Goal: Transaction & Acquisition: Purchase product/service

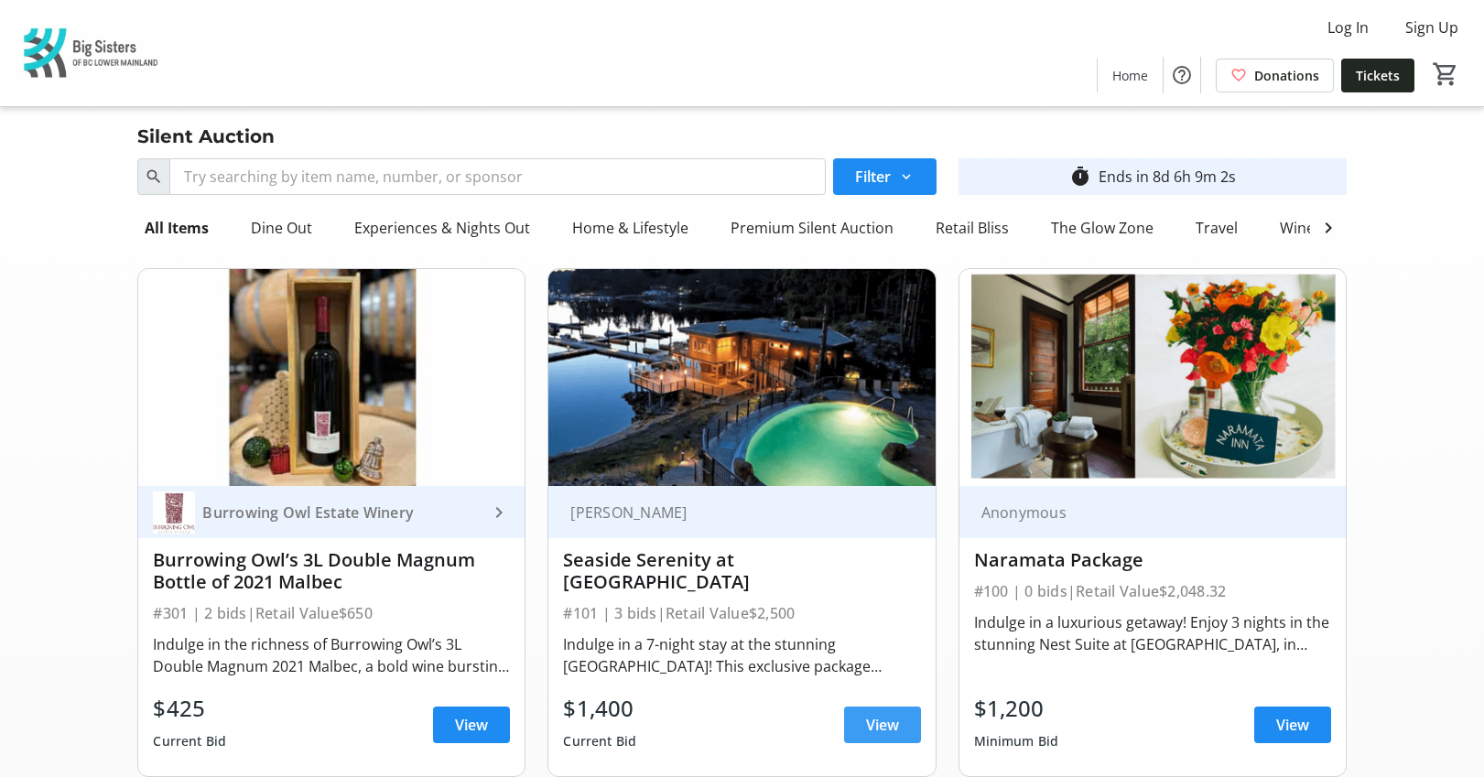
click at [879, 734] on span "View" at bounding box center [882, 725] width 33 height 22
click at [1313, 717] on span at bounding box center [1292, 725] width 77 height 44
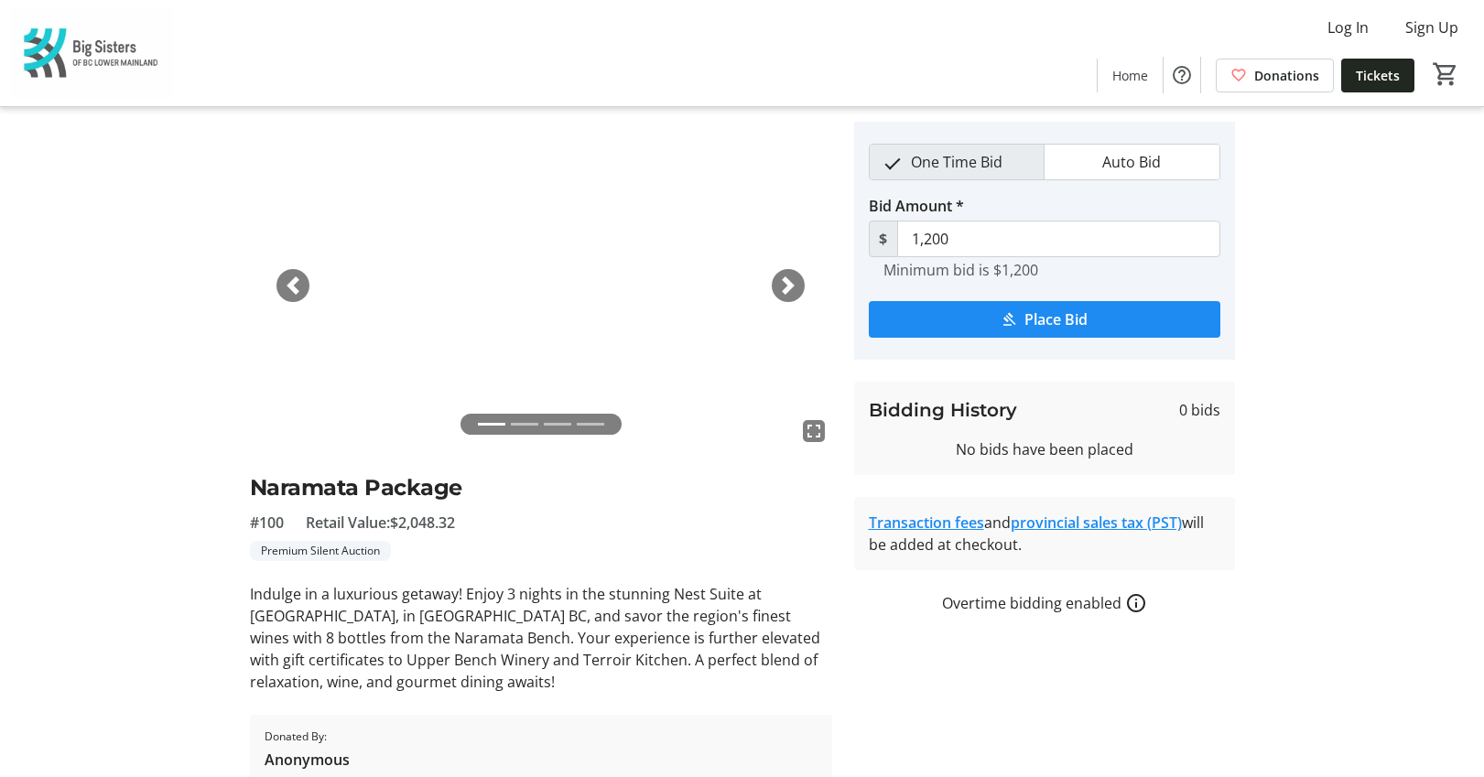
scroll to position [53, 0]
click at [783, 288] on span "button" at bounding box center [788, 284] width 18 height 18
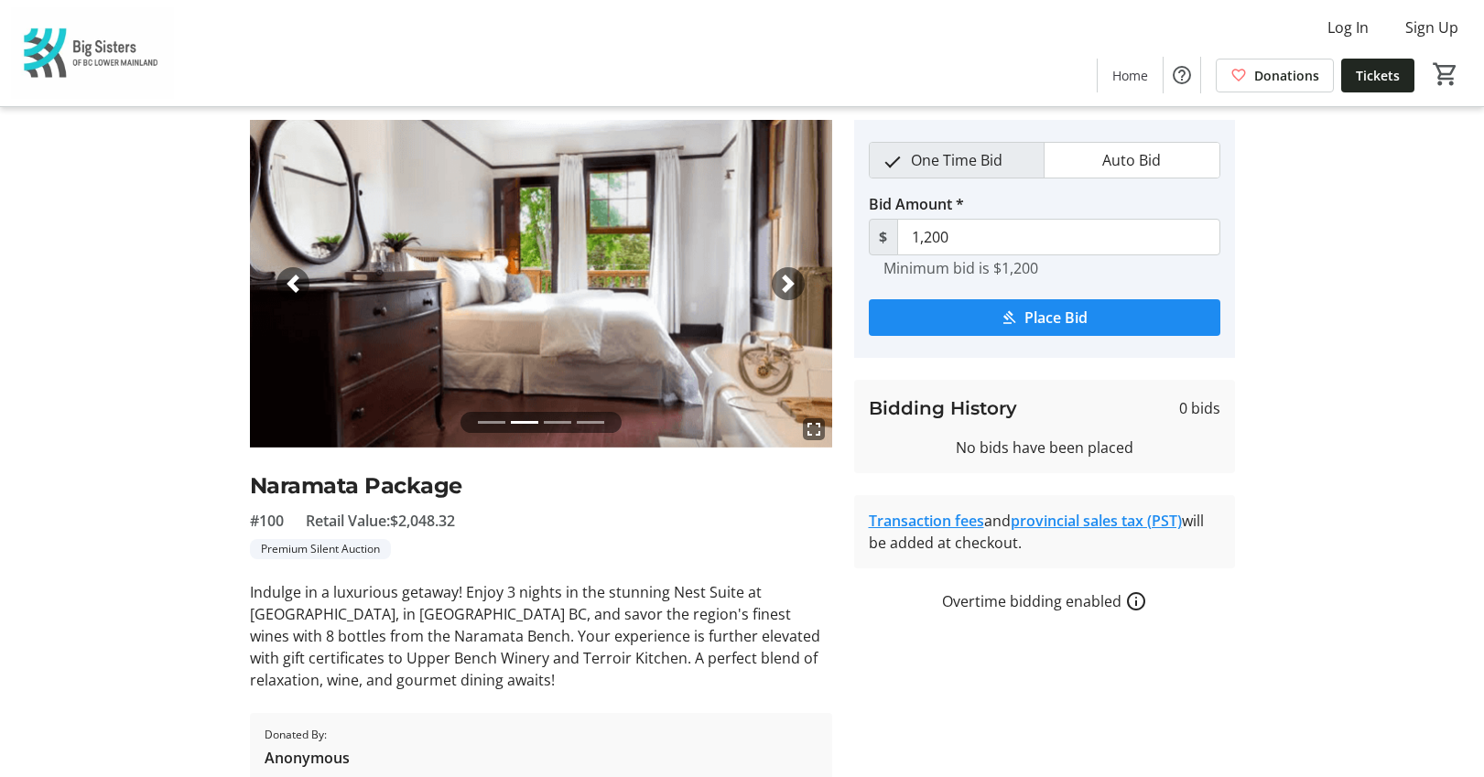
click at [783, 288] on span "button" at bounding box center [788, 284] width 18 height 18
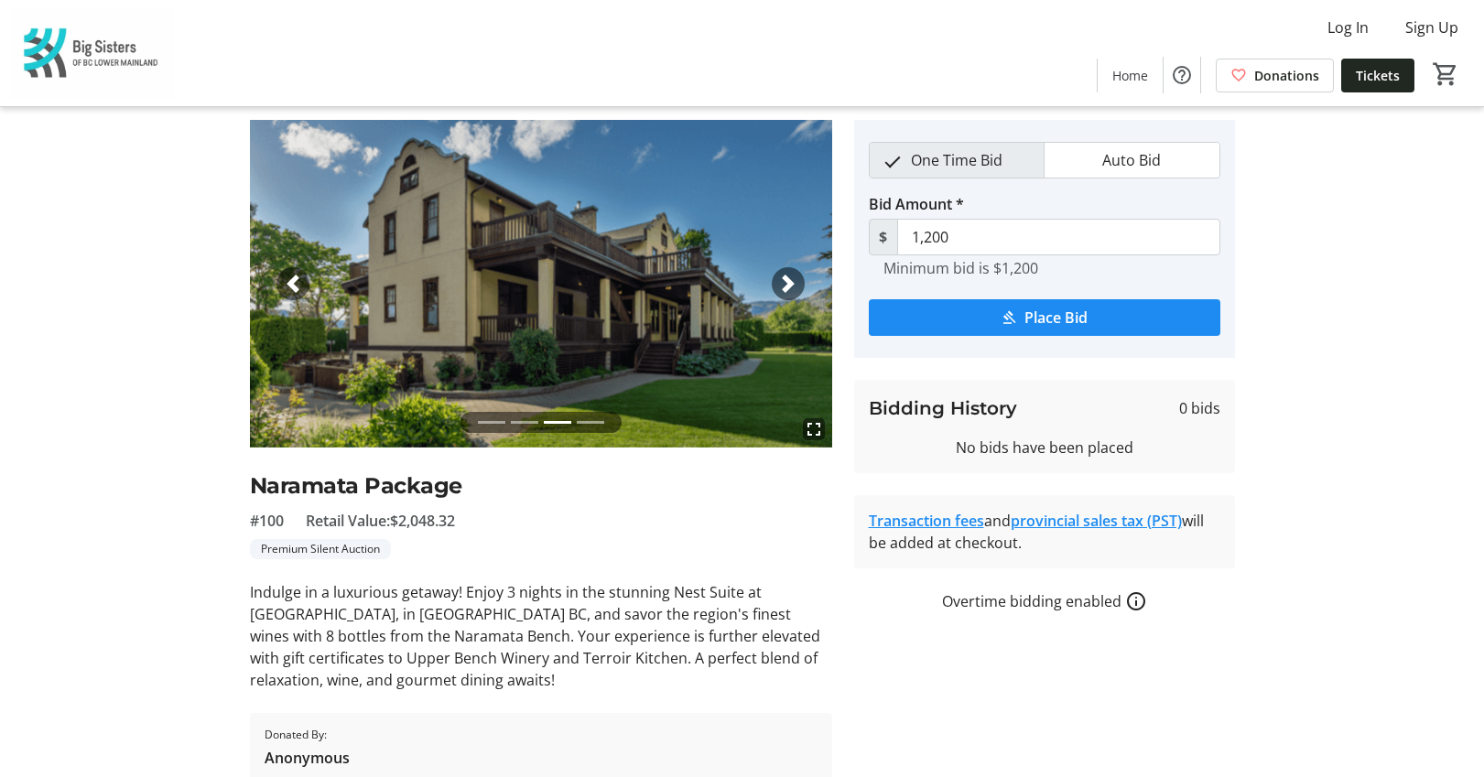
click at [783, 288] on span "button" at bounding box center [788, 284] width 18 height 18
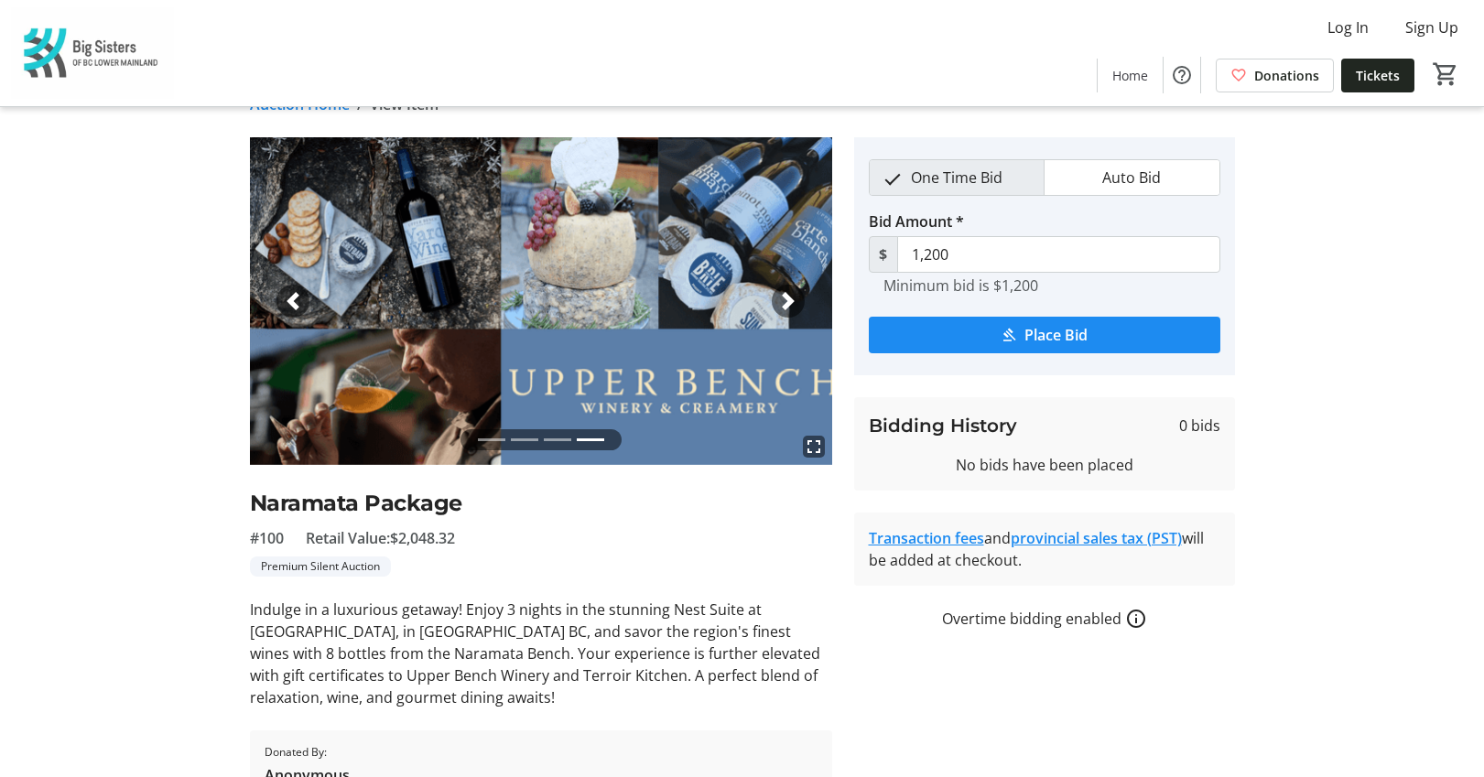
scroll to position [0, 0]
